Goal: Transaction & Acquisition: Purchase product/service

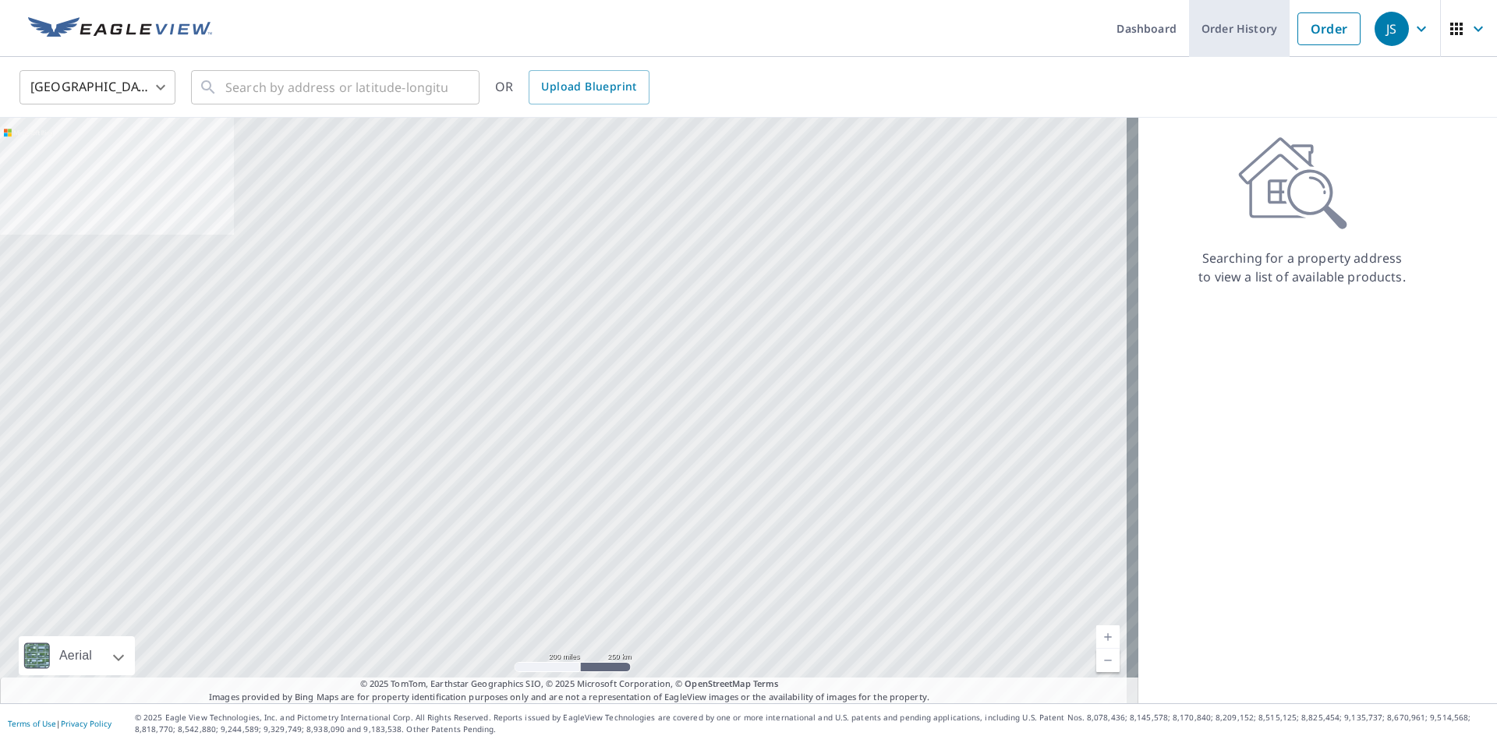
click at [1245, 33] on link "Order History" at bounding box center [1239, 28] width 101 height 57
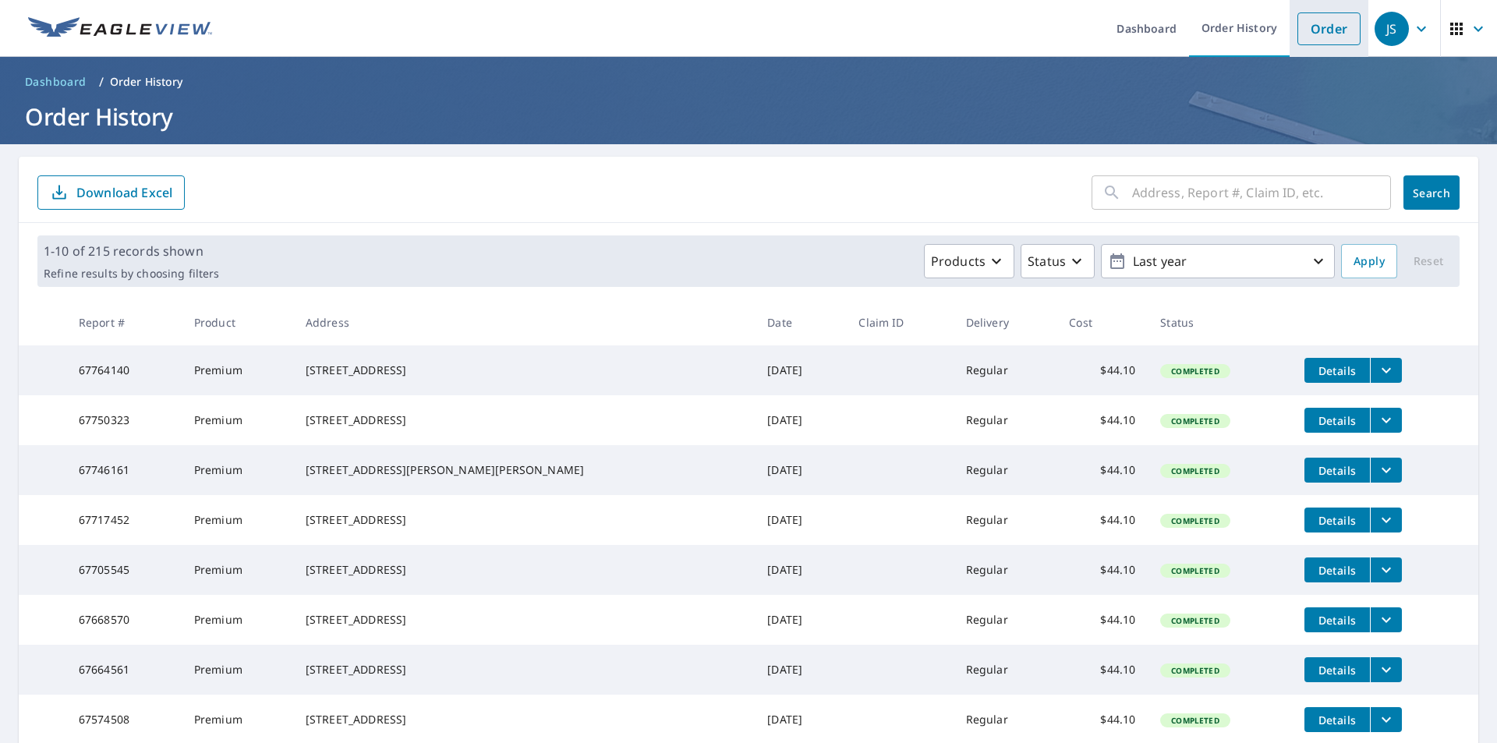
click at [1314, 22] on link "Order" at bounding box center [1329, 28] width 63 height 33
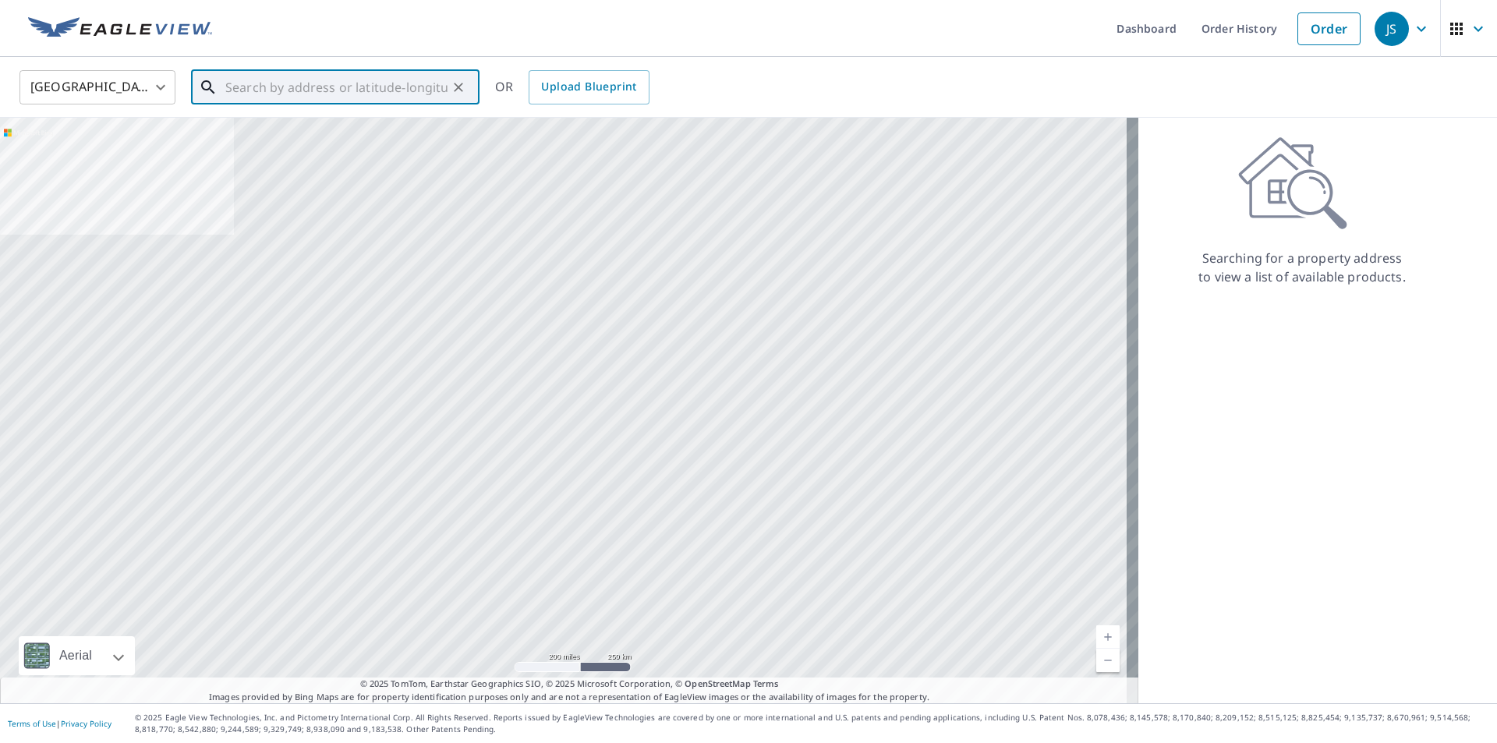
click at [246, 87] on input "text" at bounding box center [336, 88] width 222 height 44
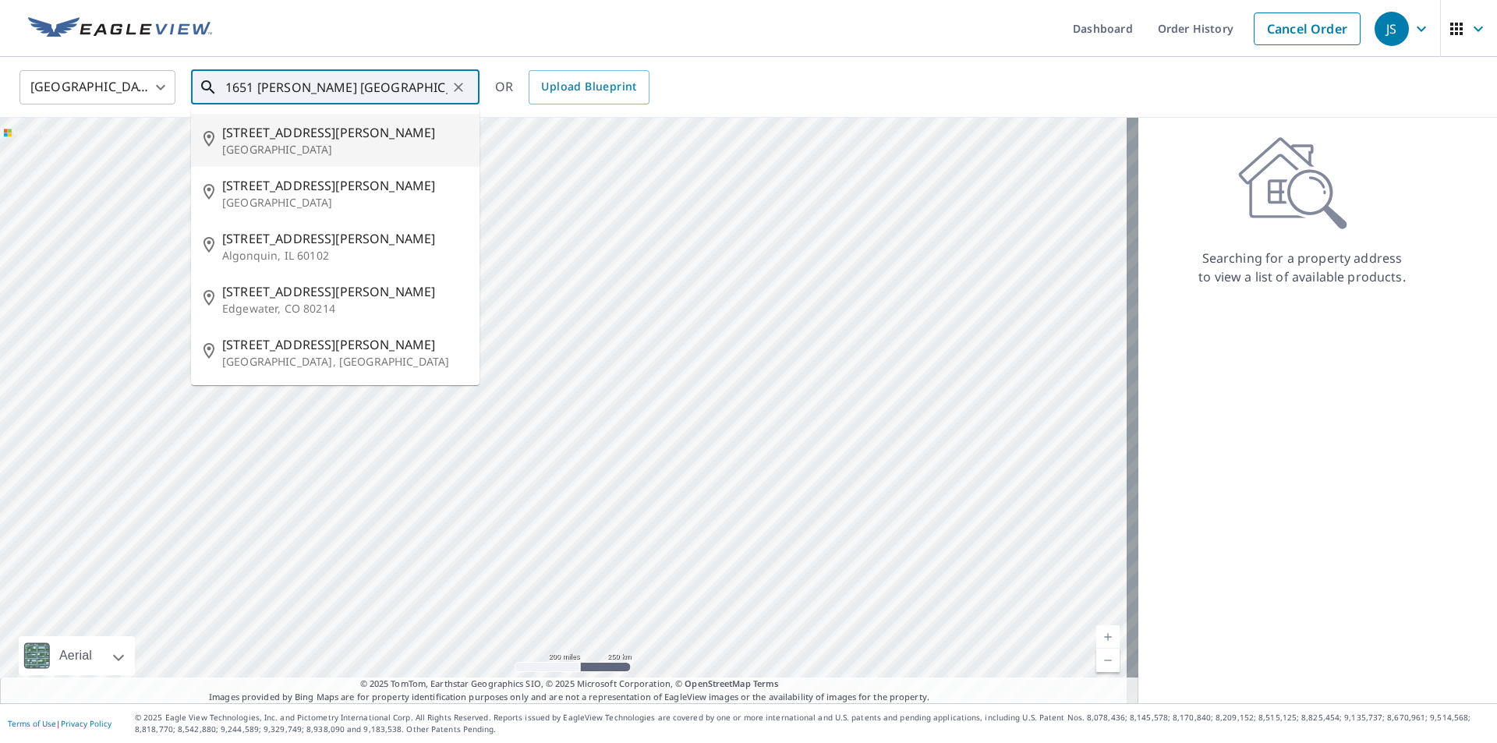
click at [313, 143] on p "[GEOGRAPHIC_DATA]" at bounding box center [344, 150] width 245 height 16
type input "[STREET_ADDRESS][PERSON_NAME]"
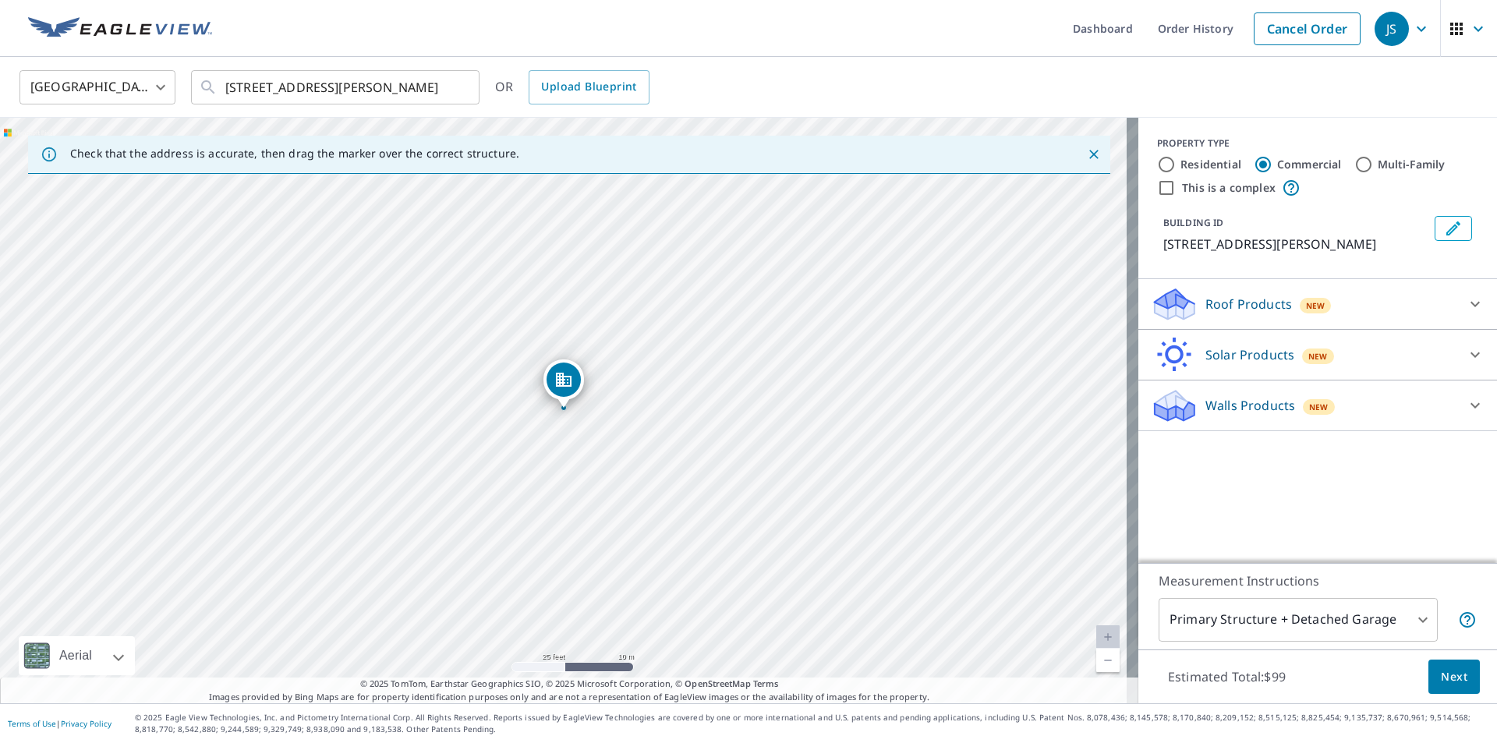
click at [1306, 306] on span "New" at bounding box center [1315, 305] width 19 height 12
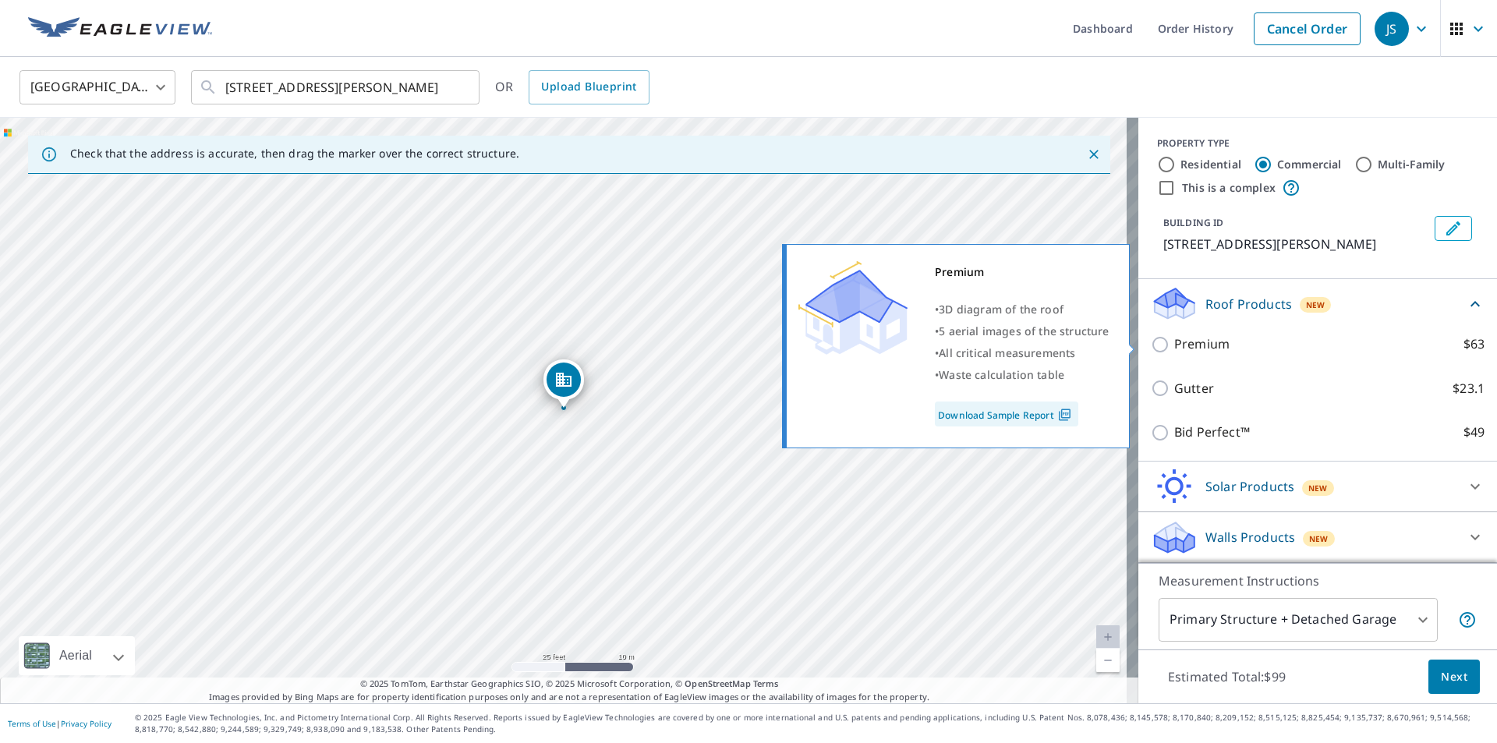
click at [1212, 342] on label "Premium $63" at bounding box center [1329, 344] width 310 height 19
click at [1174, 342] on input "Premium $63" at bounding box center [1162, 344] width 23 height 19
checkbox input "true"
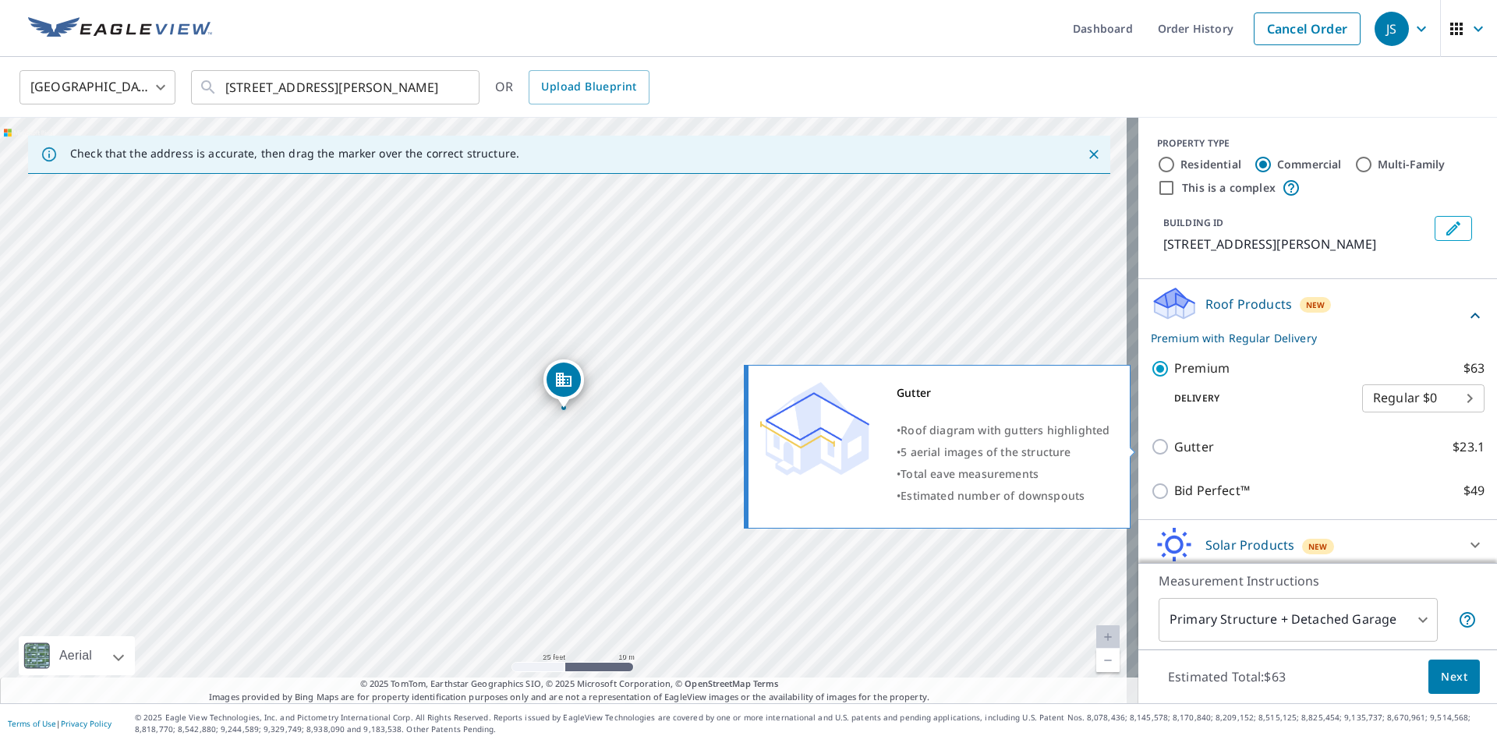
scroll to position [58, 0]
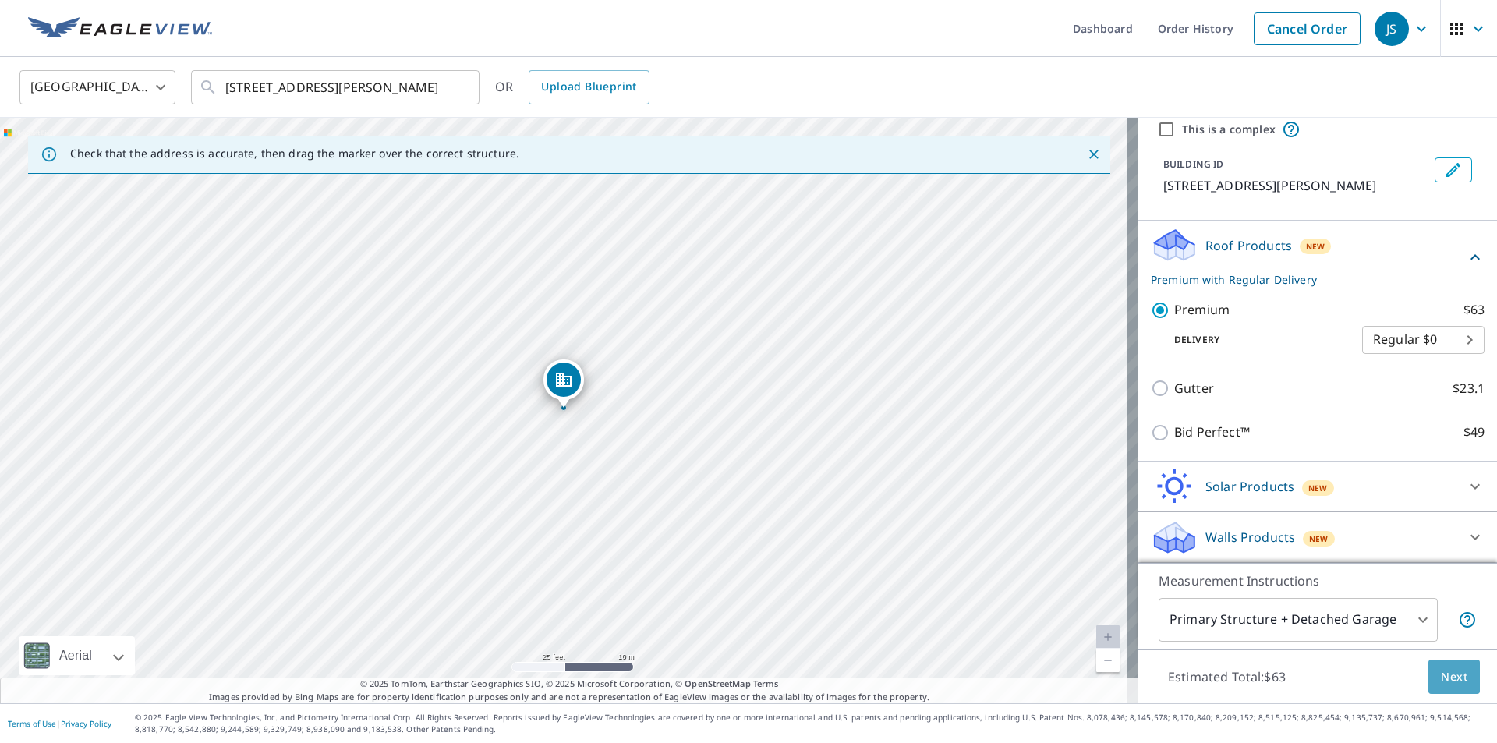
click at [1442, 679] on span "Next" at bounding box center [1454, 676] width 27 height 19
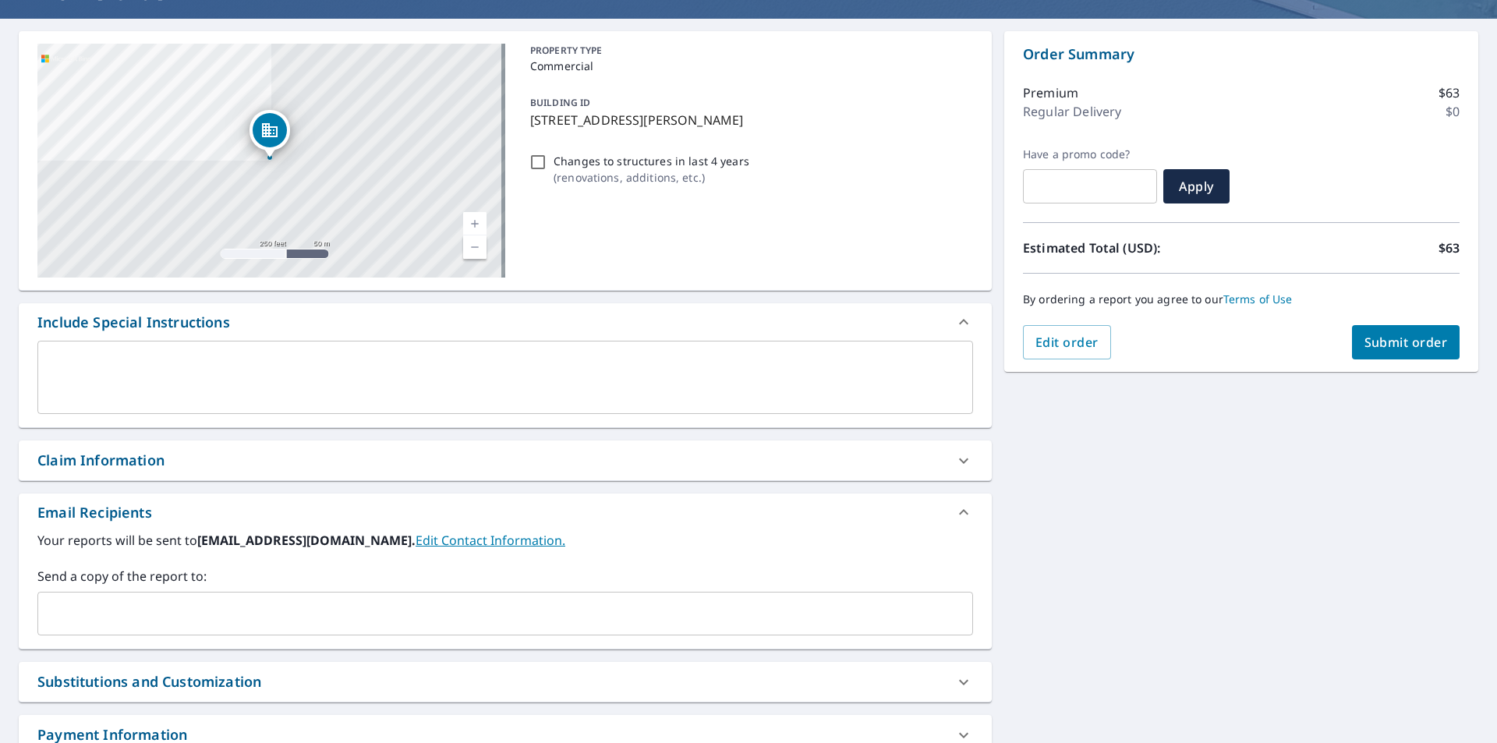
scroll to position [156, 0]
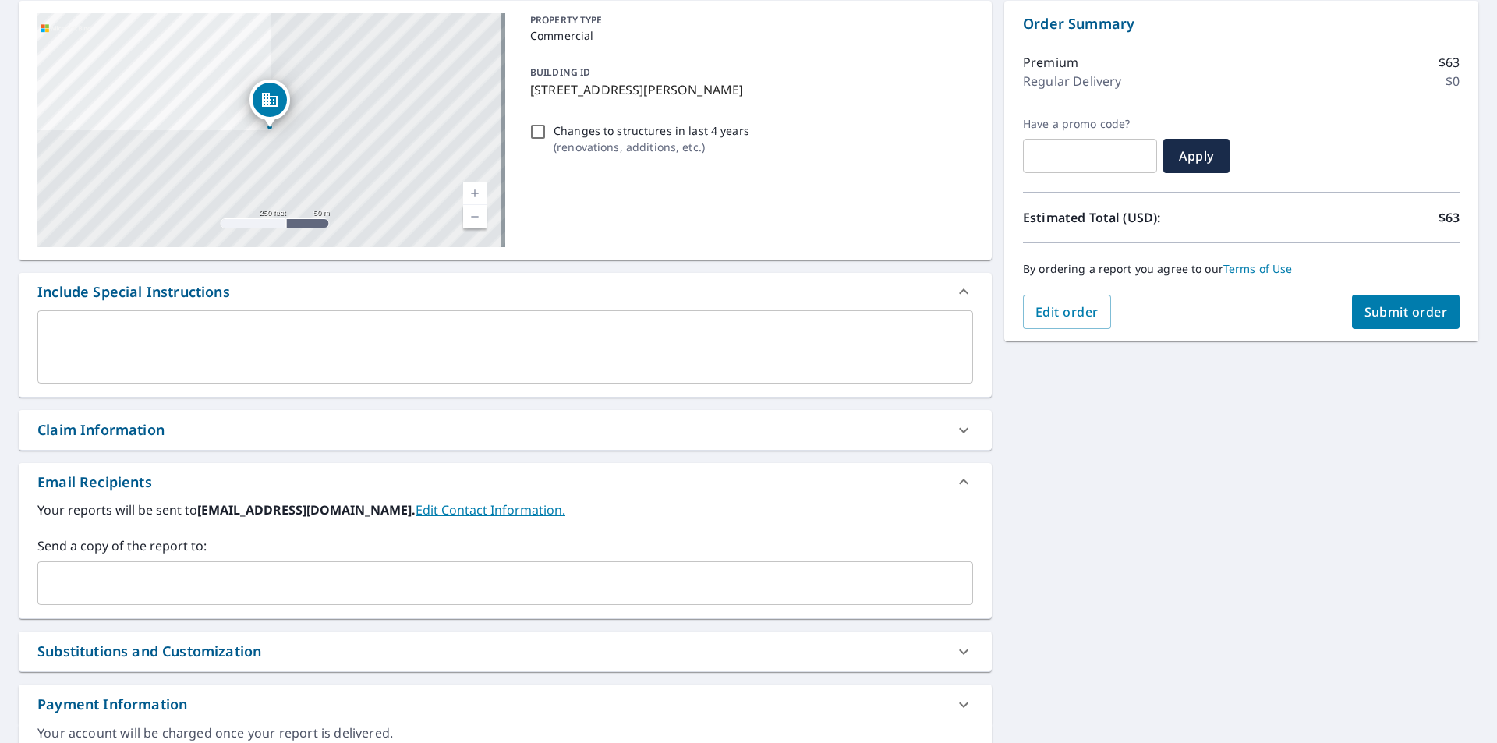
click at [135, 587] on input "text" at bounding box center [493, 583] width 898 height 30
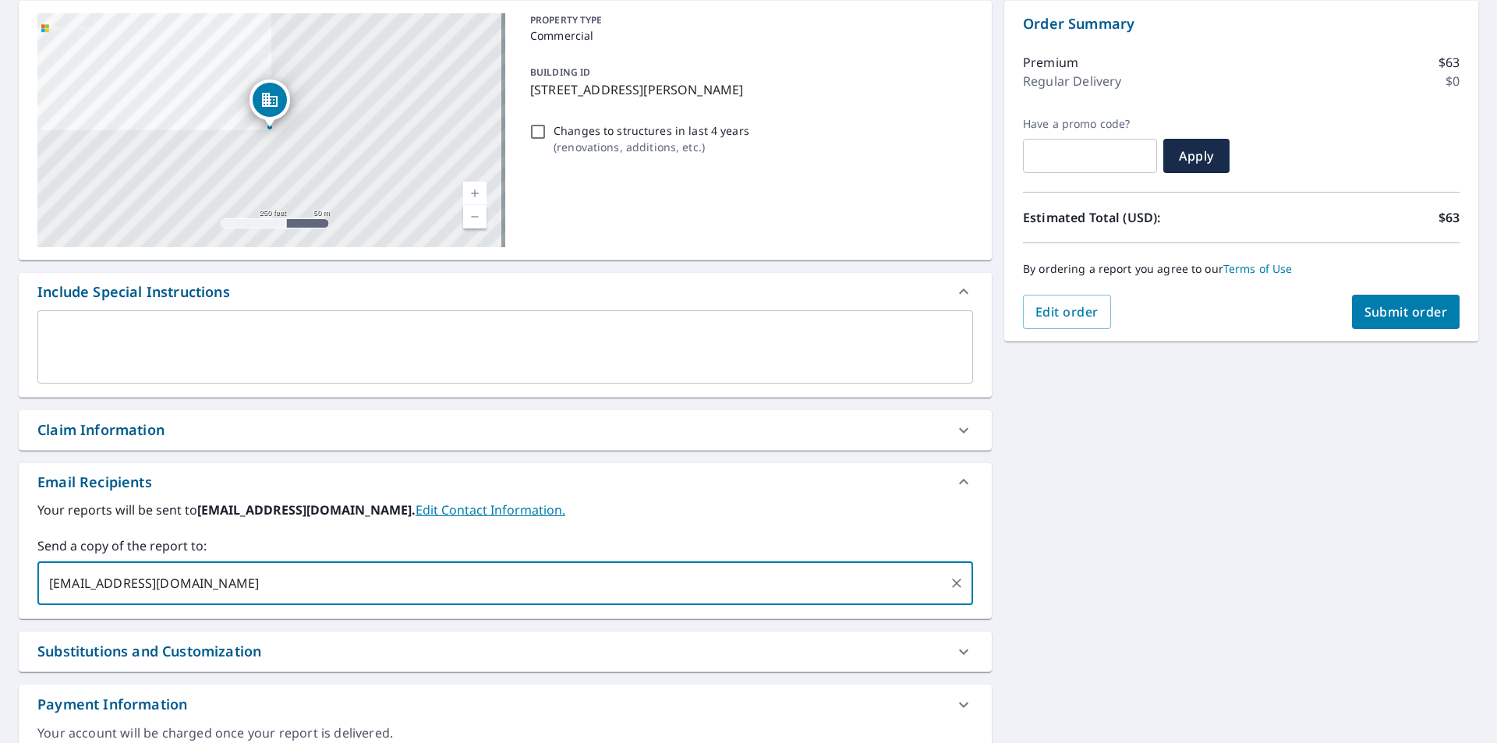
type input "[EMAIL_ADDRESS][DOMAIN_NAME]"
click at [250, 585] on span "[EMAIL_ADDRESS][DOMAIN_NAME]" at bounding box center [343, 583] width 186 height 15
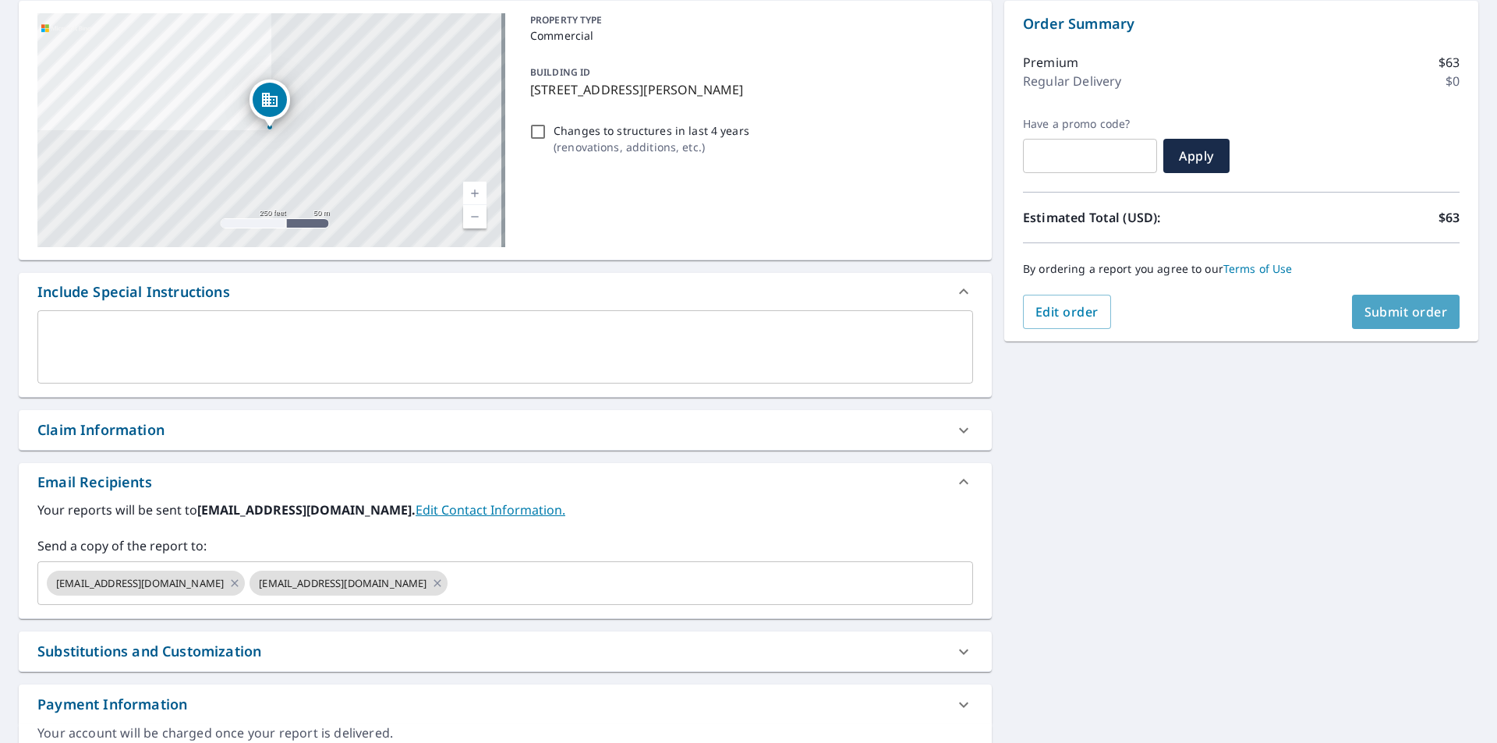
click at [1389, 317] on span "Submit order" at bounding box center [1406, 311] width 83 height 17
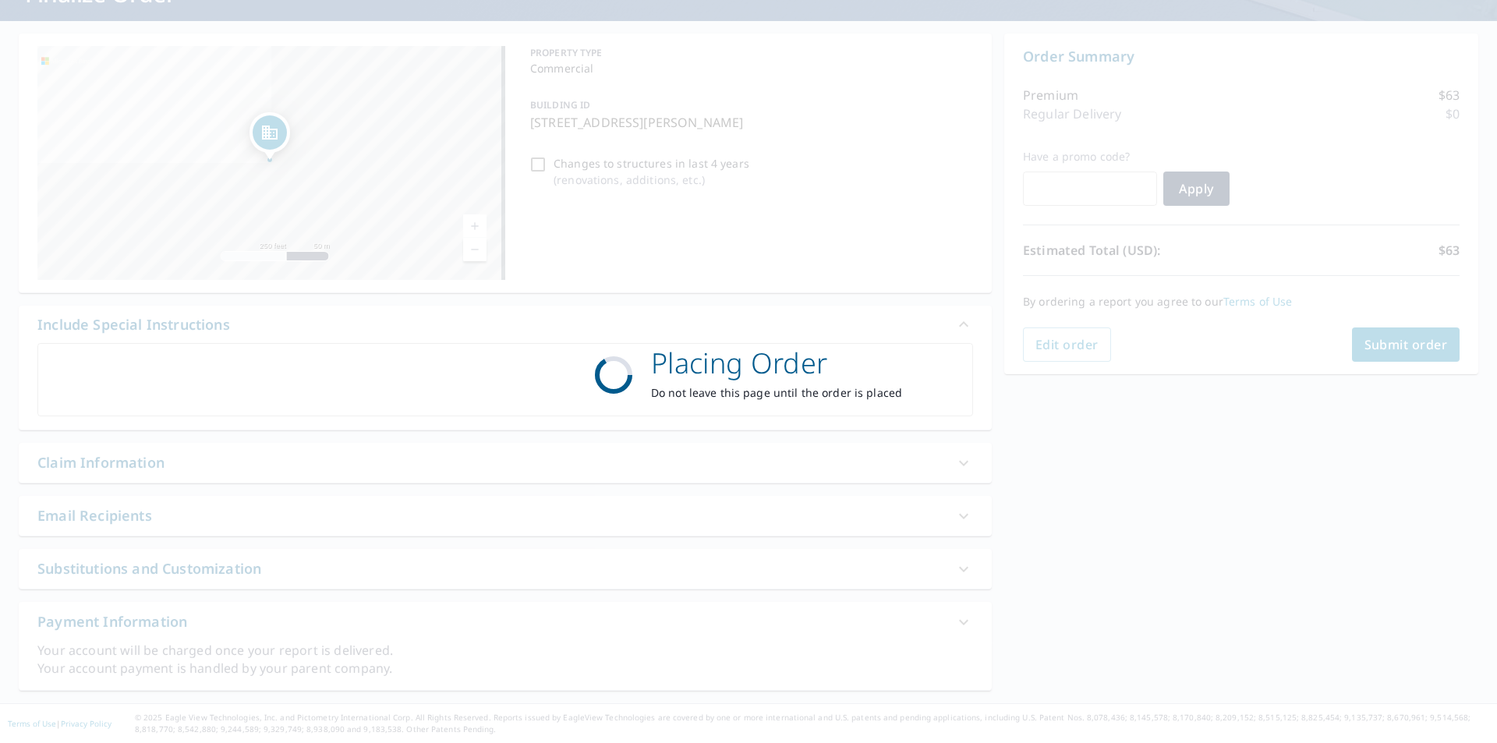
scroll to position [123, 0]
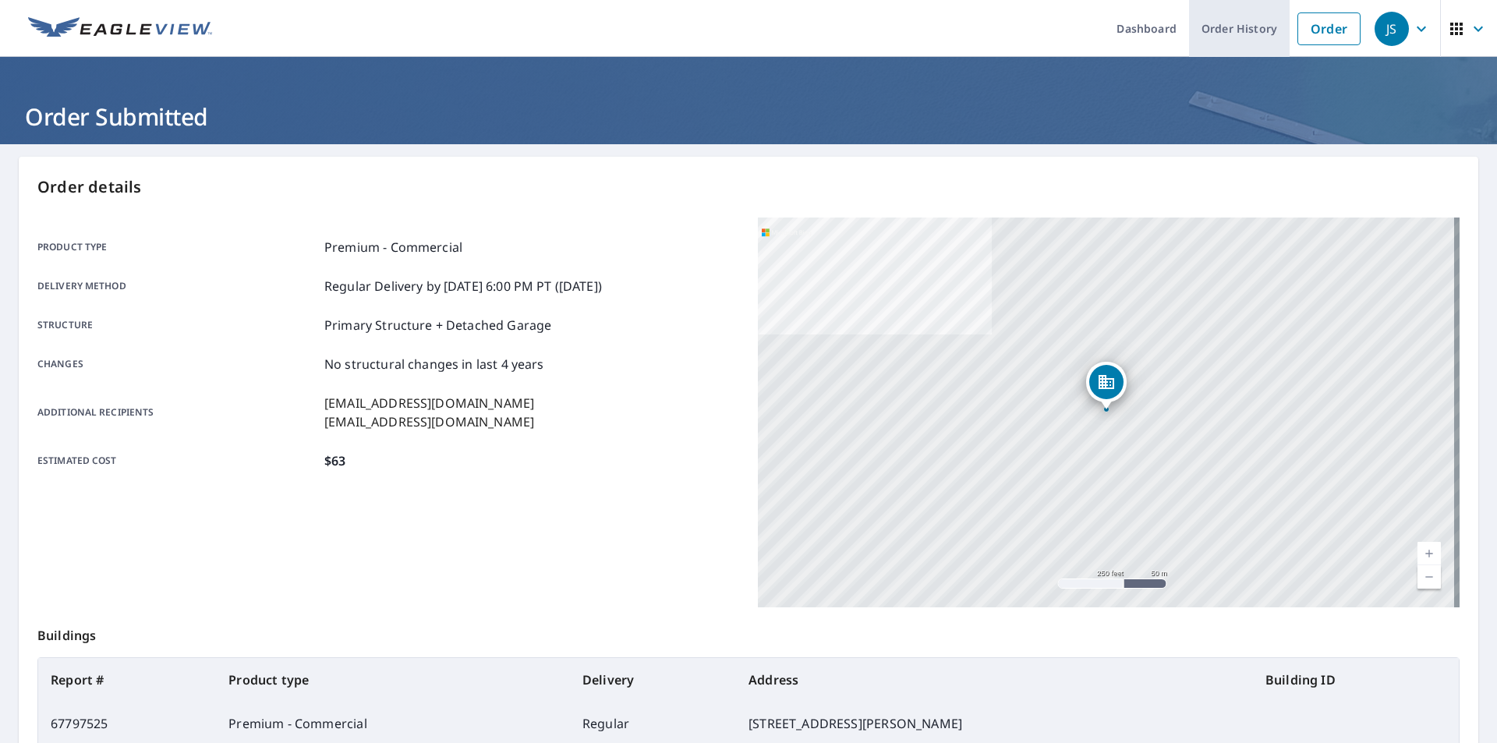
click at [1213, 35] on link "Order History" at bounding box center [1239, 28] width 101 height 57
